Goal: Task Accomplishment & Management: Use online tool/utility

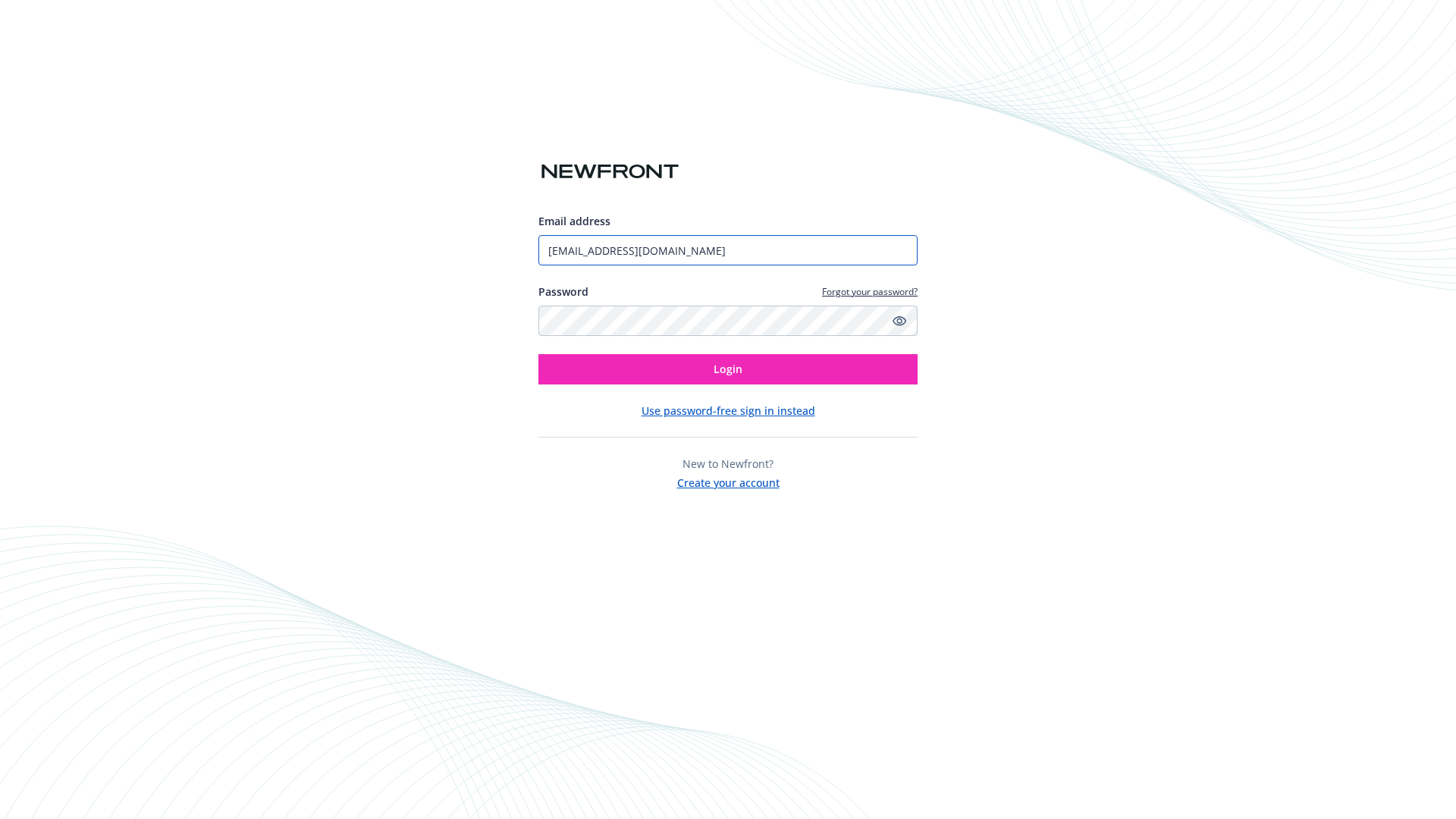
type input "[EMAIL_ADDRESS][DOMAIN_NAME]"
click at [728, 369] on span "Login" at bounding box center [728, 369] width 29 height 14
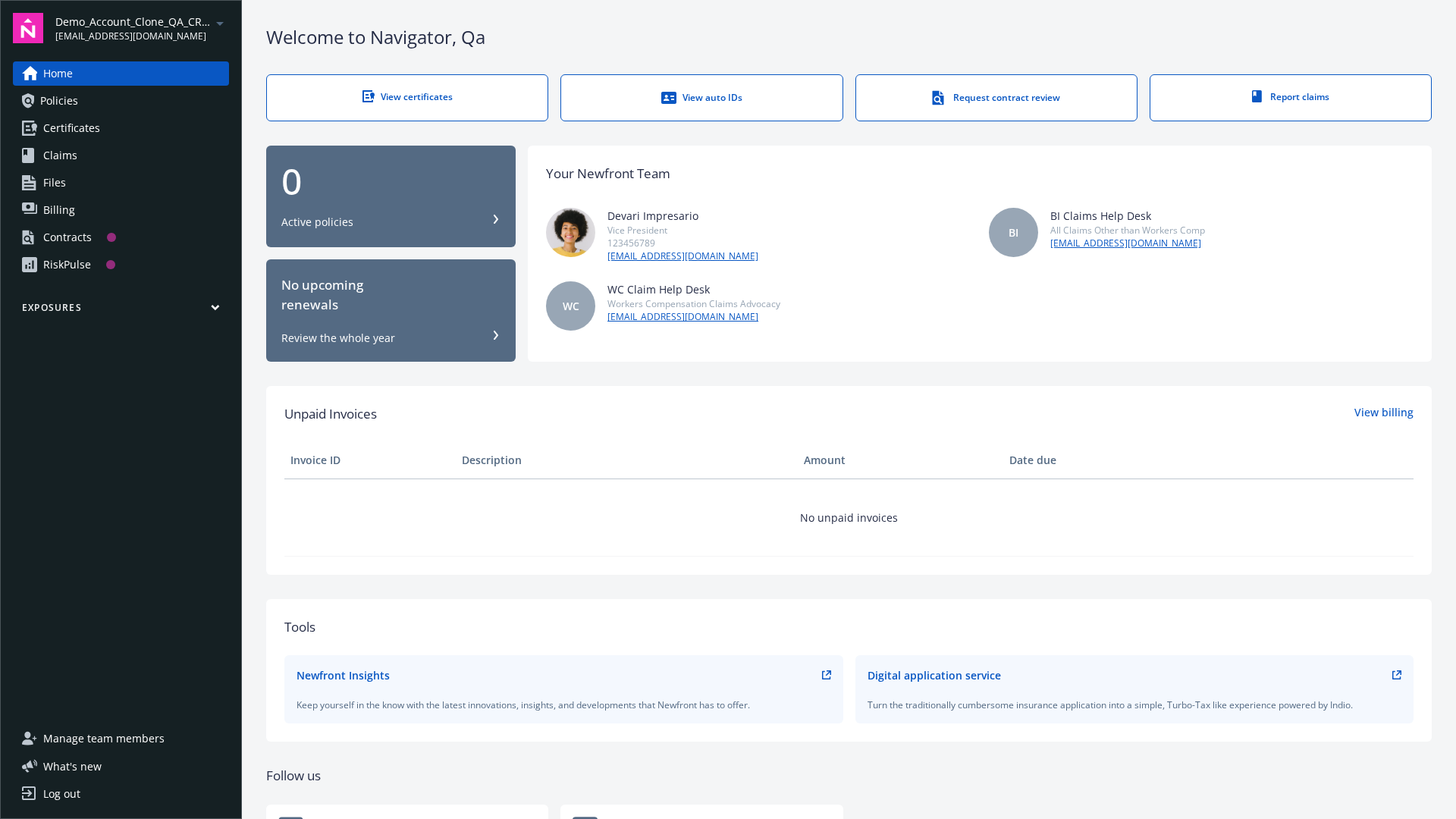
click at [141, 28] on span "Demo_Account_Clone_QA_CR_Tests_Prospect" at bounding box center [132, 21] width 155 height 16
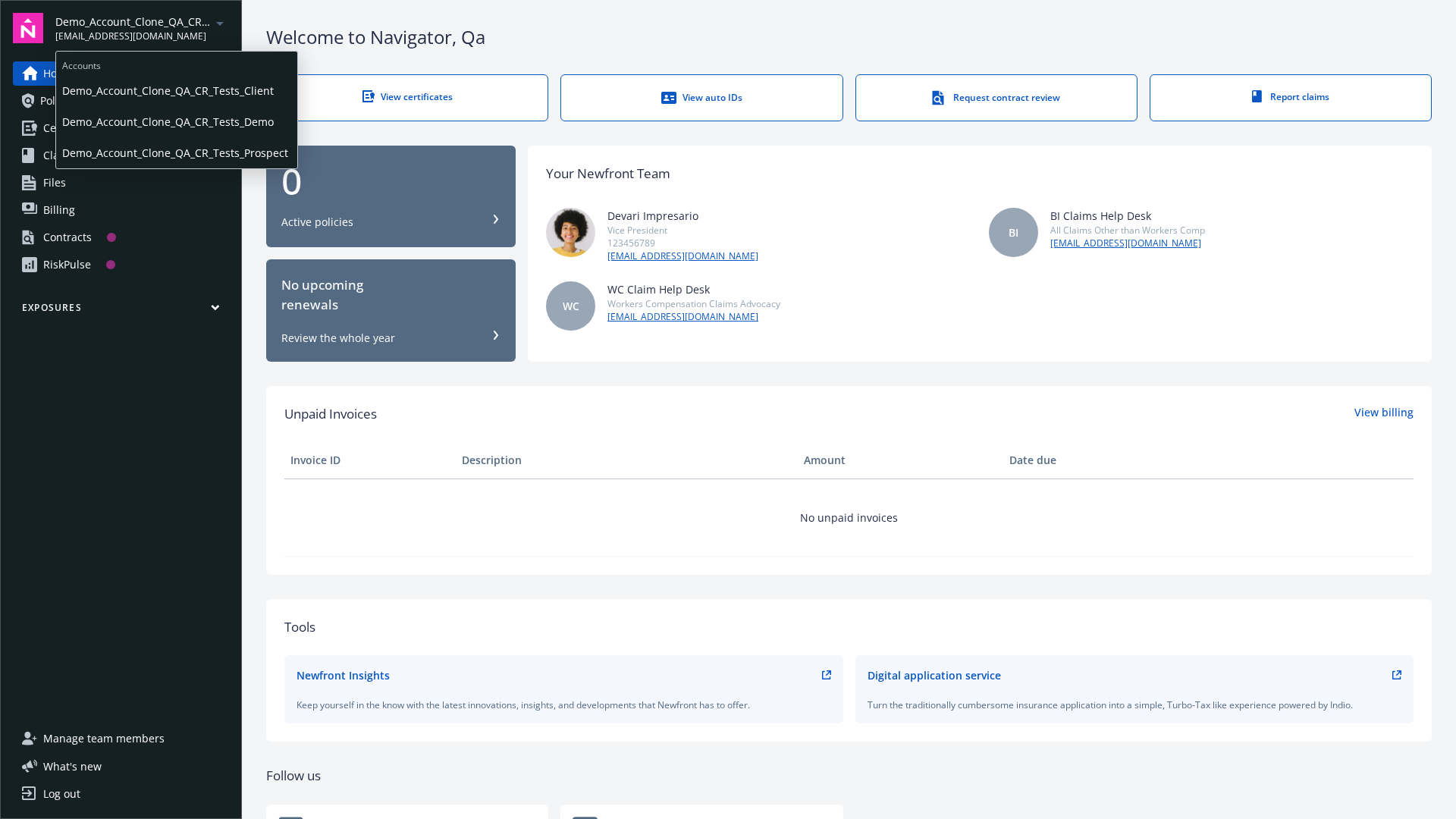
click at [175, 90] on span "Demo_Account_Clone_QA_CR_Tests_Client" at bounding box center [177, 90] width 229 height 31
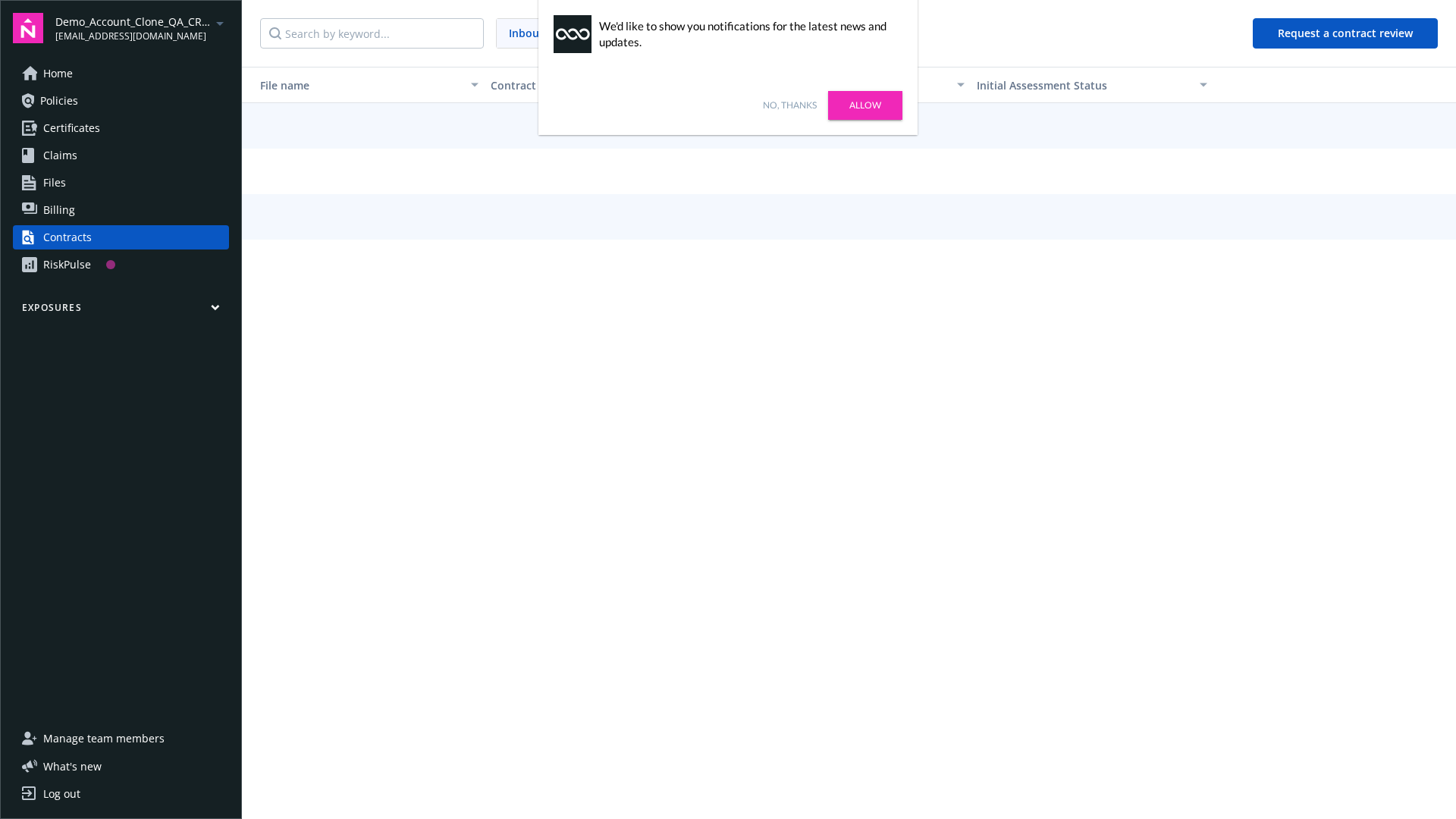
click at [789, 105] on link "No, thanks" at bounding box center [790, 105] width 54 height 14
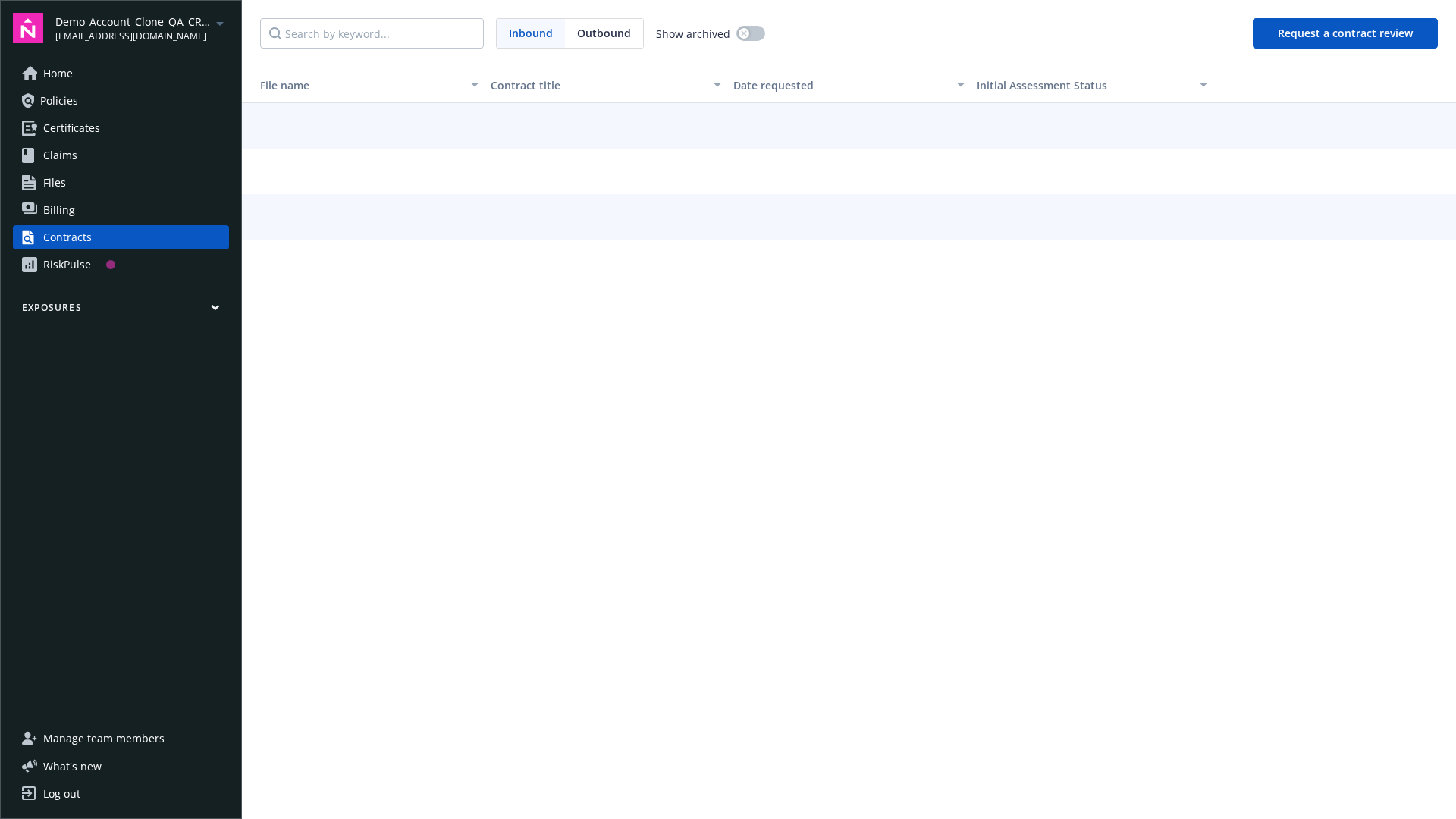
click at [1346, 34] on button "Request a contract review" at bounding box center [1344, 34] width 185 height 31
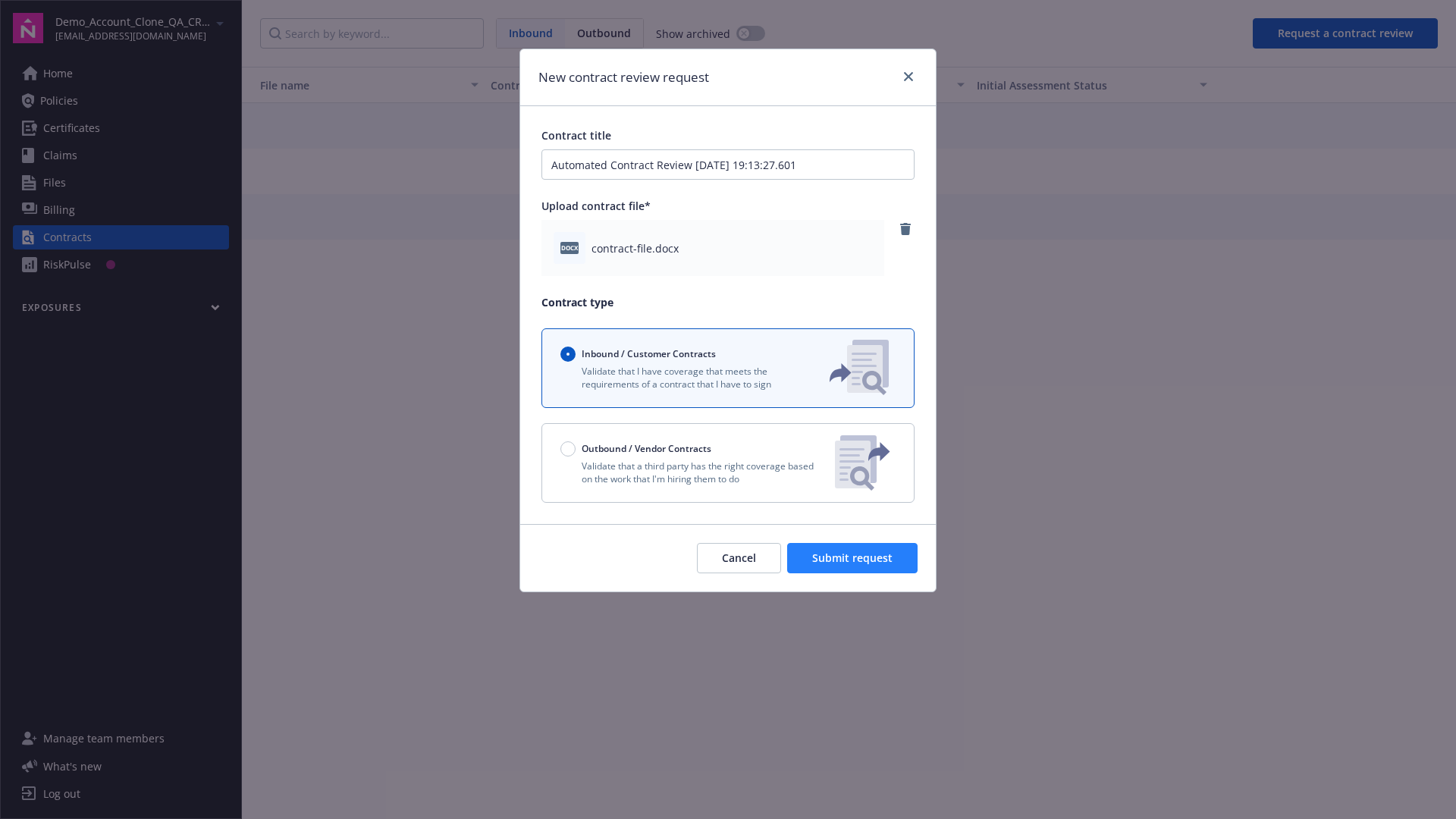
type input "Automated Contract Review [DATE] 19:13:27.601"
click at [853, 558] on span "Submit request" at bounding box center [852, 557] width 80 height 14
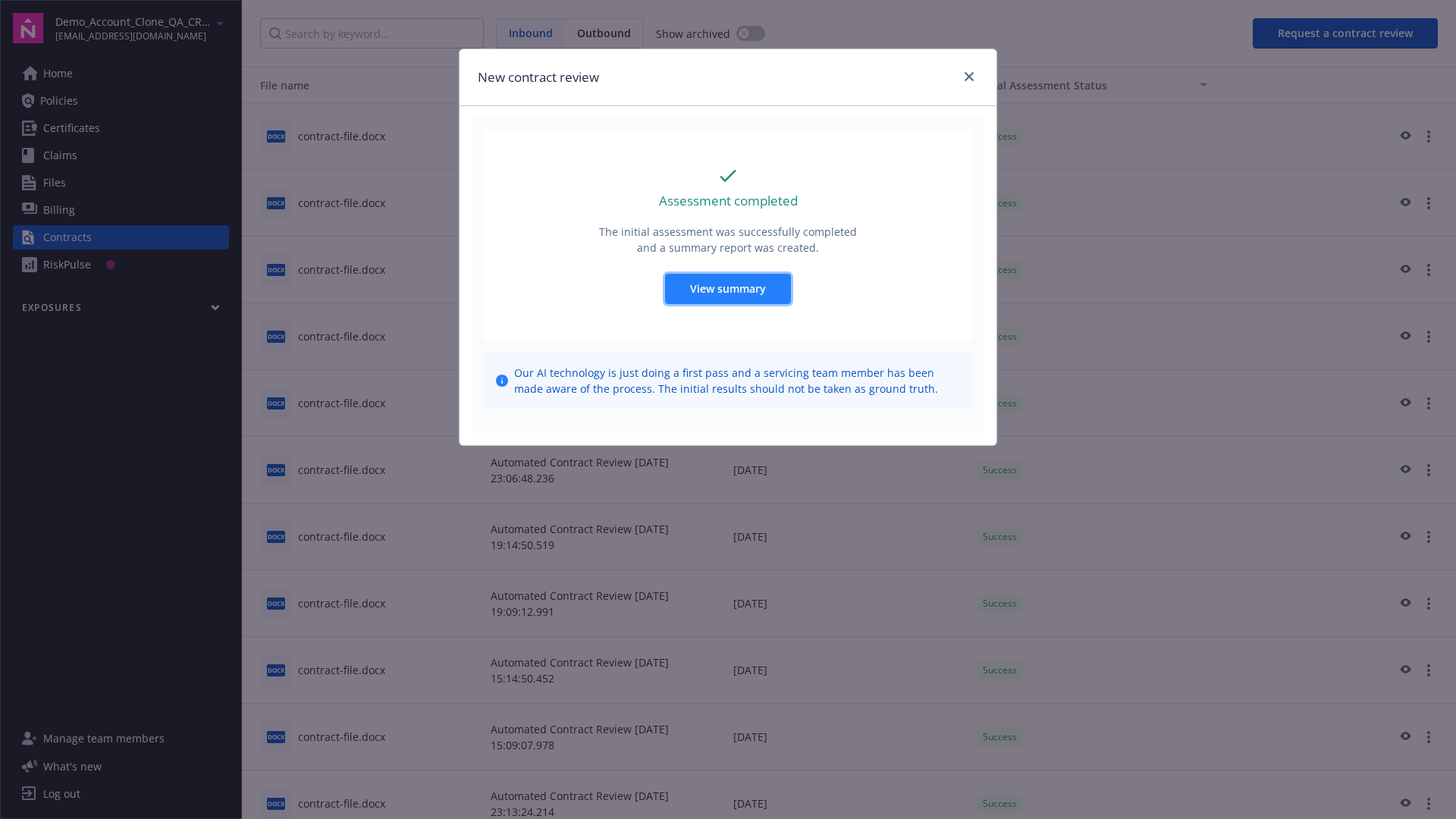
click at [728, 289] on span "View summary" at bounding box center [728, 288] width 75 height 14
